Goal: Information Seeking & Learning: Learn about a topic

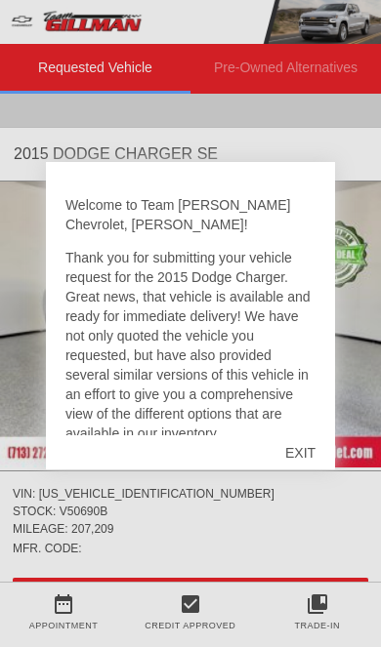
click at [303, 443] on div "EXIT" at bounding box center [300, 453] width 69 height 59
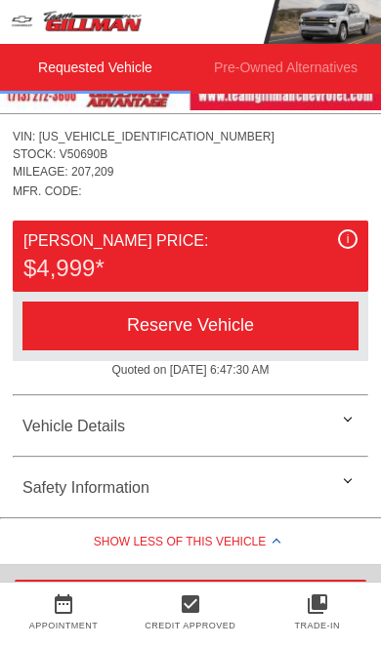
scroll to position [338, 0]
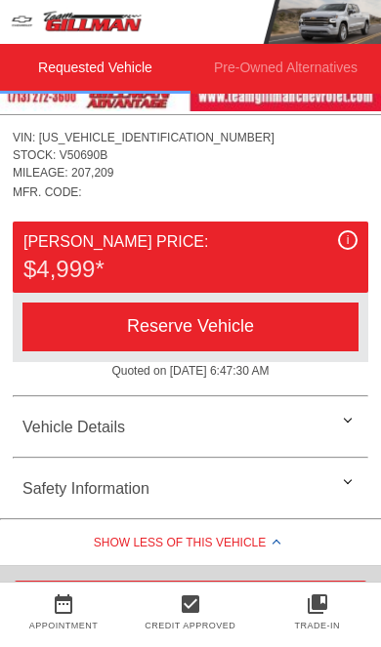
click at [62, 424] on div "Vehicle Details" at bounding box center [190, 427] width 355 height 47
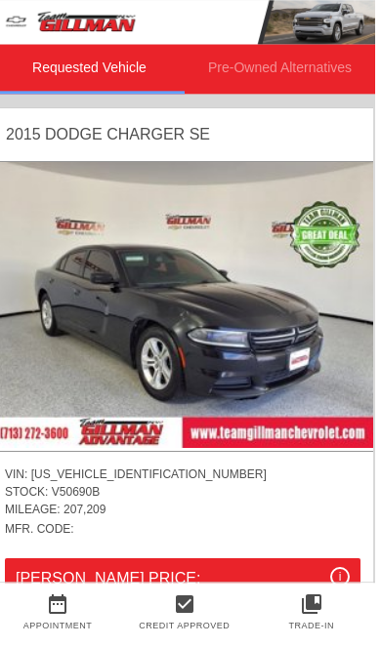
scroll to position [0, 2]
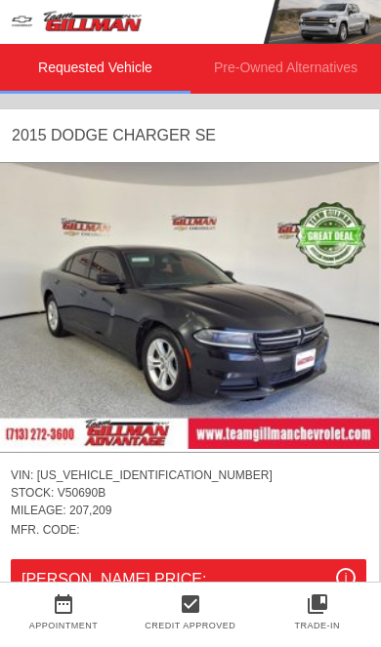
click at [104, 335] on img at bounding box center [188, 306] width 381 height 286
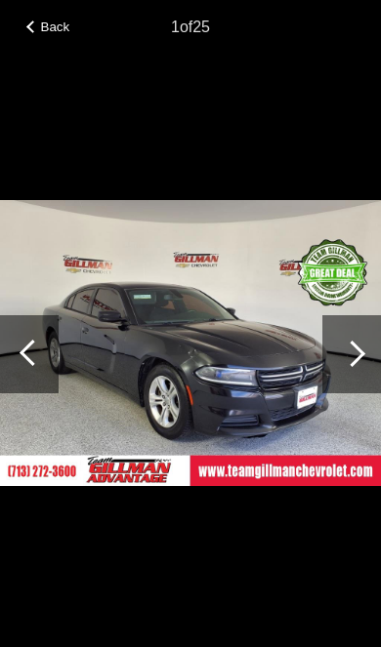
click at [352, 344] on div at bounding box center [352, 355] width 26 height 26
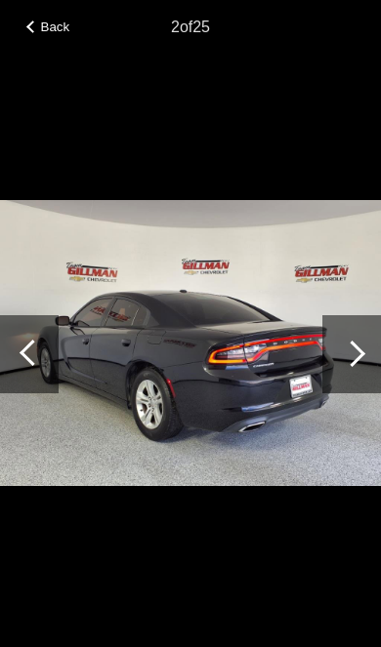
click at [343, 357] on div at bounding box center [352, 355] width 26 height 26
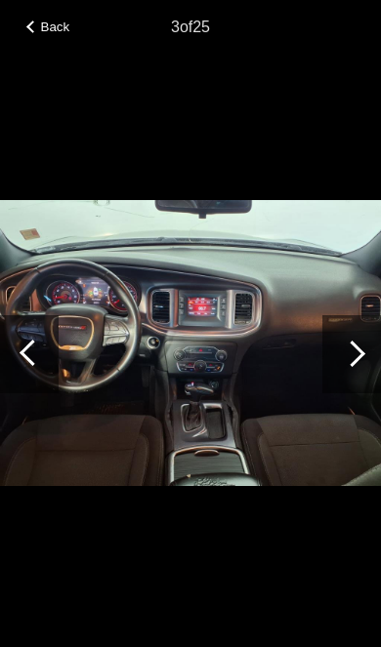
click at [343, 356] on div at bounding box center [352, 355] width 26 height 26
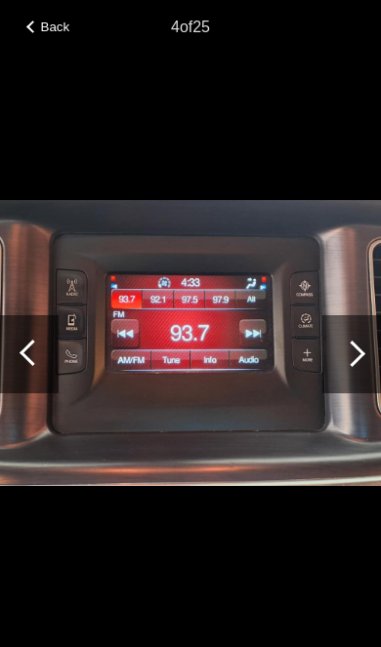
click at [342, 361] on div at bounding box center [351, 354] width 59 height 78
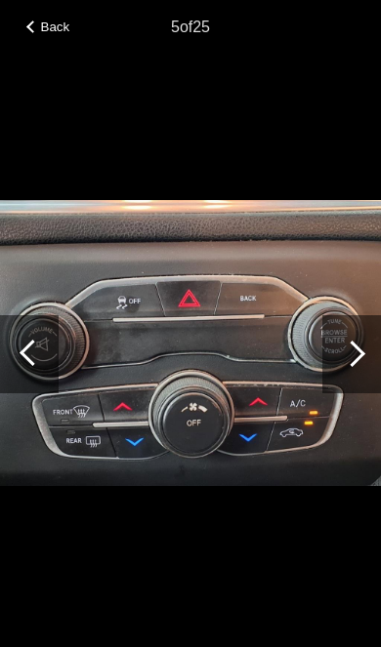
click at [334, 350] on div at bounding box center [351, 354] width 59 height 78
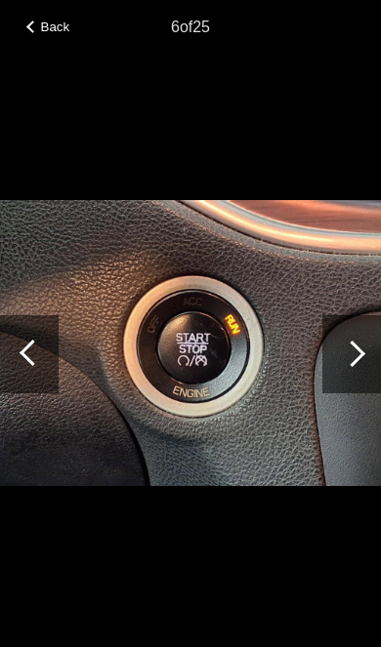
click at [339, 357] on div at bounding box center [351, 354] width 59 height 78
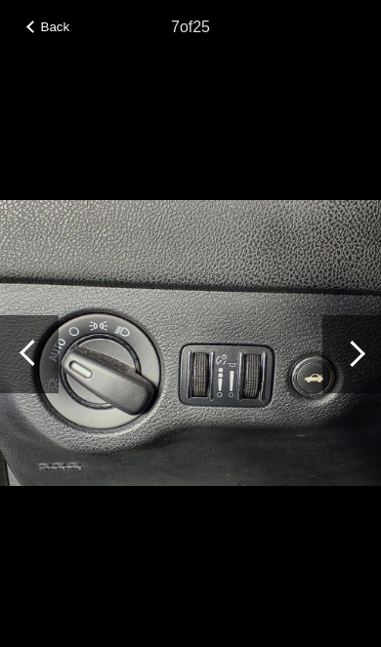
click at [340, 348] on div at bounding box center [351, 354] width 59 height 78
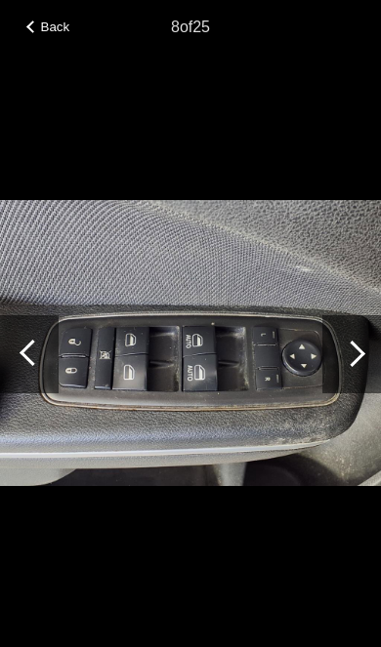
click at [351, 340] on div at bounding box center [351, 354] width 59 height 78
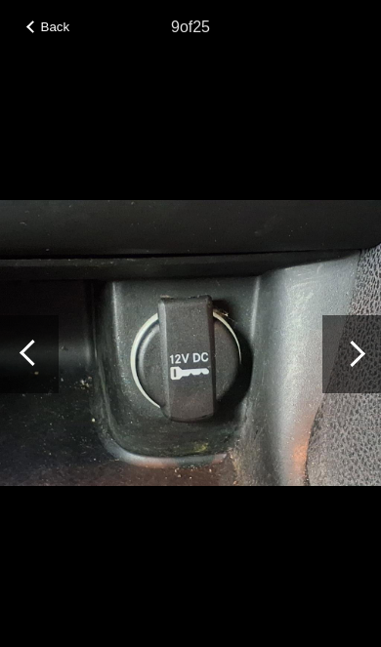
click at [344, 348] on div at bounding box center [351, 354] width 59 height 78
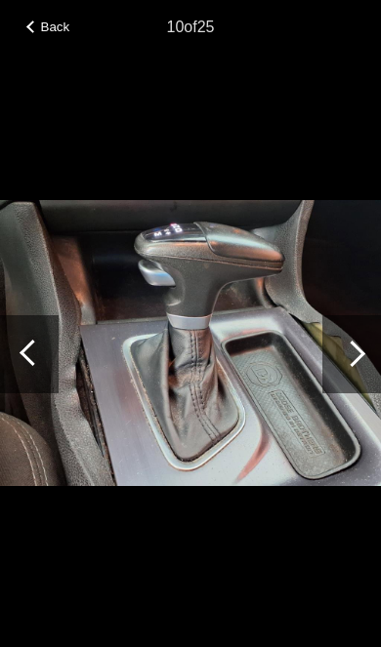
click at [354, 349] on div at bounding box center [352, 355] width 26 height 26
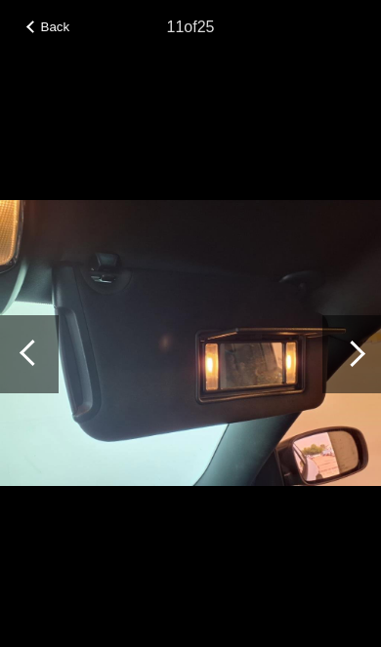
click at [365, 338] on div at bounding box center [351, 354] width 59 height 78
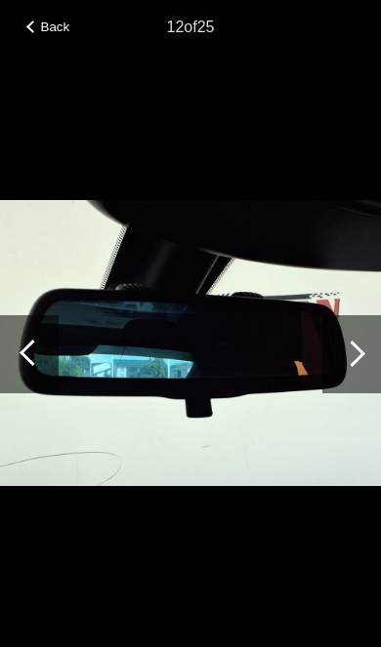
click at [366, 327] on div at bounding box center [351, 354] width 59 height 78
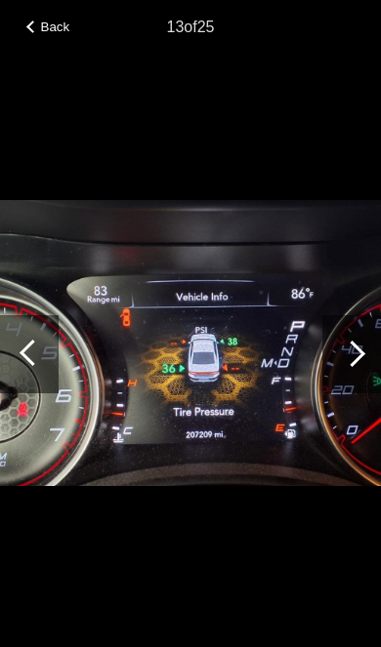
click at [364, 339] on div at bounding box center [351, 354] width 59 height 78
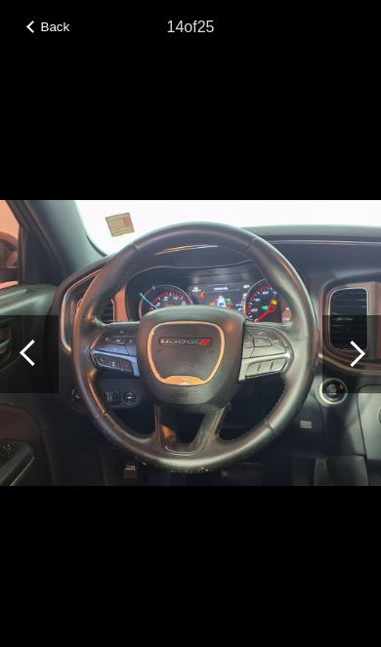
click at [358, 354] on div at bounding box center [352, 355] width 26 height 26
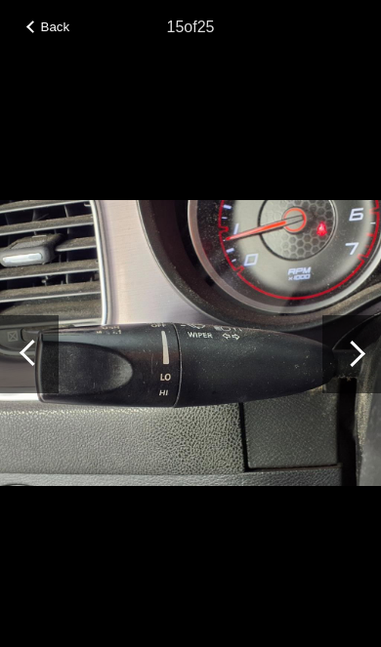
click at [340, 338] on div at bounding box center [351, 354] width 59 height 78
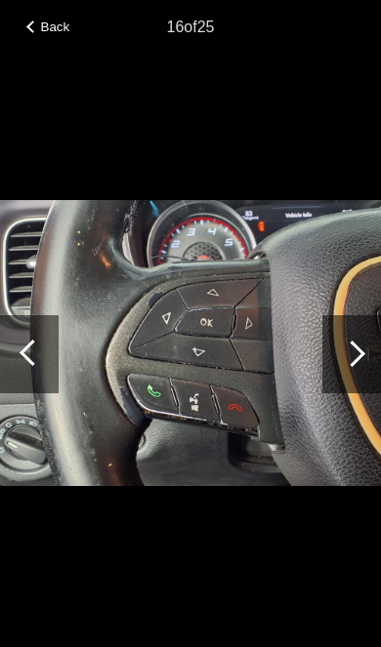
click at [361, 337] on div at bounding box center [351, 354] width 59 height 78
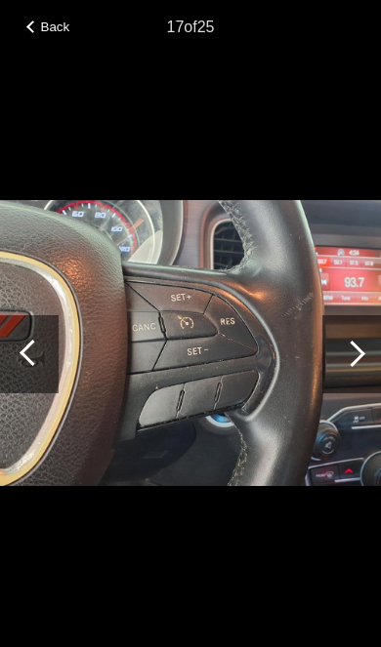
click at [364, 347] on div at bounding box center [351, 354] width 59 height 78
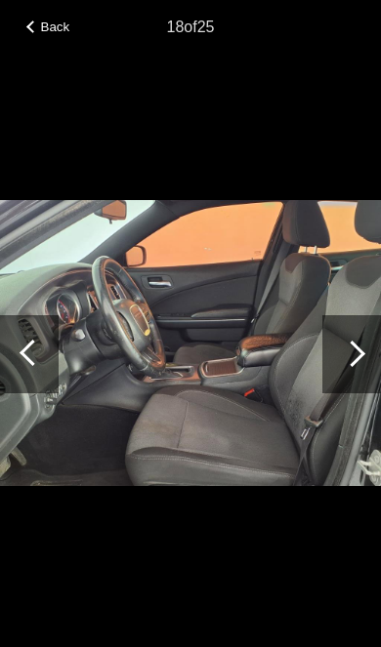
click at [363, 353] on div at bounding box center [351, 354] width 59 height 78
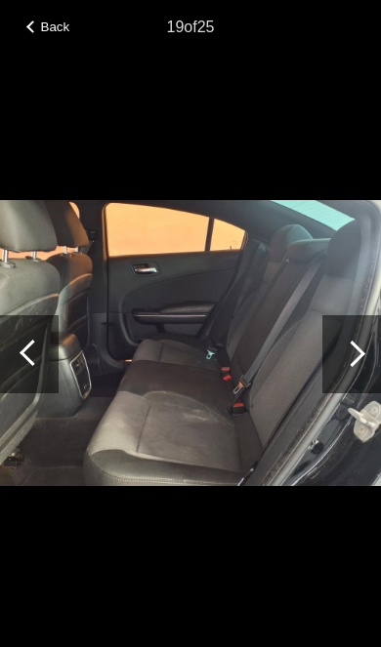
scroll to position [637, 0]
click at [39, 29] on div "Back" at bounding box center [49, 25] width 98 height 10
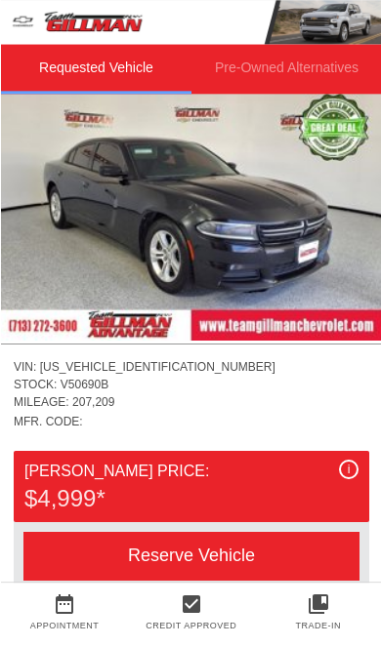
scroll to position [108, 0]
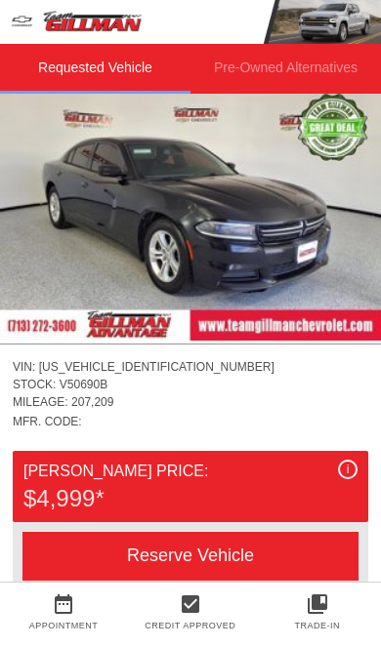
click at [343, 465] on div "i" at bounding box center [348, 470] width 20 height 20
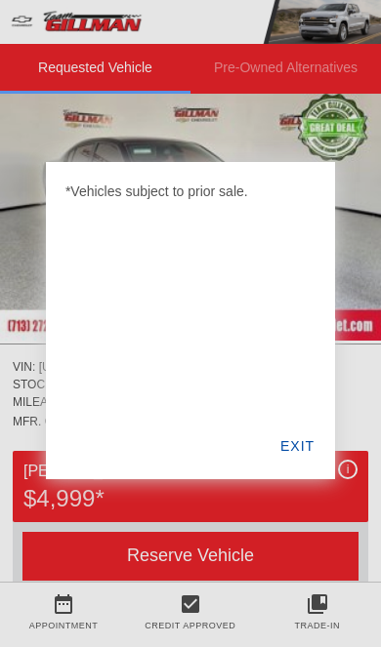
click at [317, 445] on div "EXIT" at bounding box center [297, 446] width 75 height 66
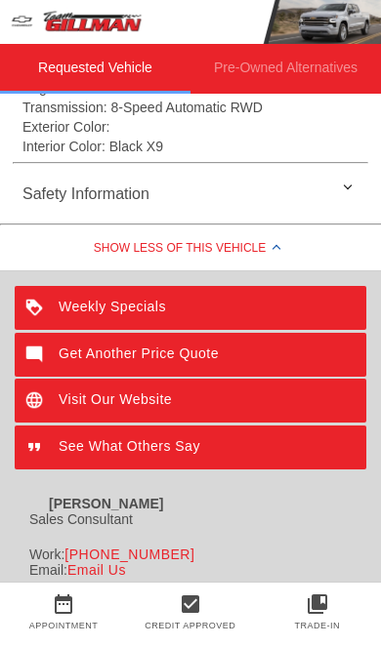
scroll to position [705, 0]
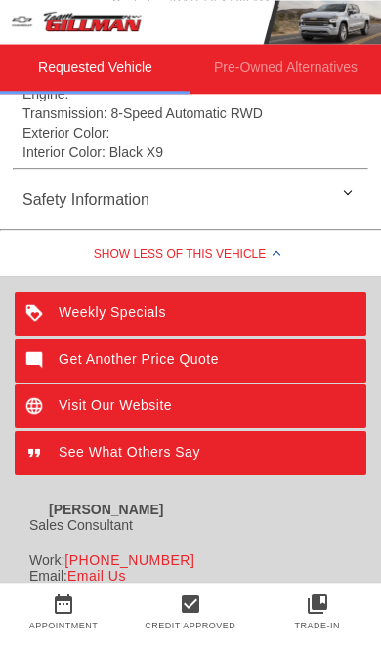
click at [58, 300] on img at bounding box center [37, 314] width 44 height 44
